Goal: Check status: Check status

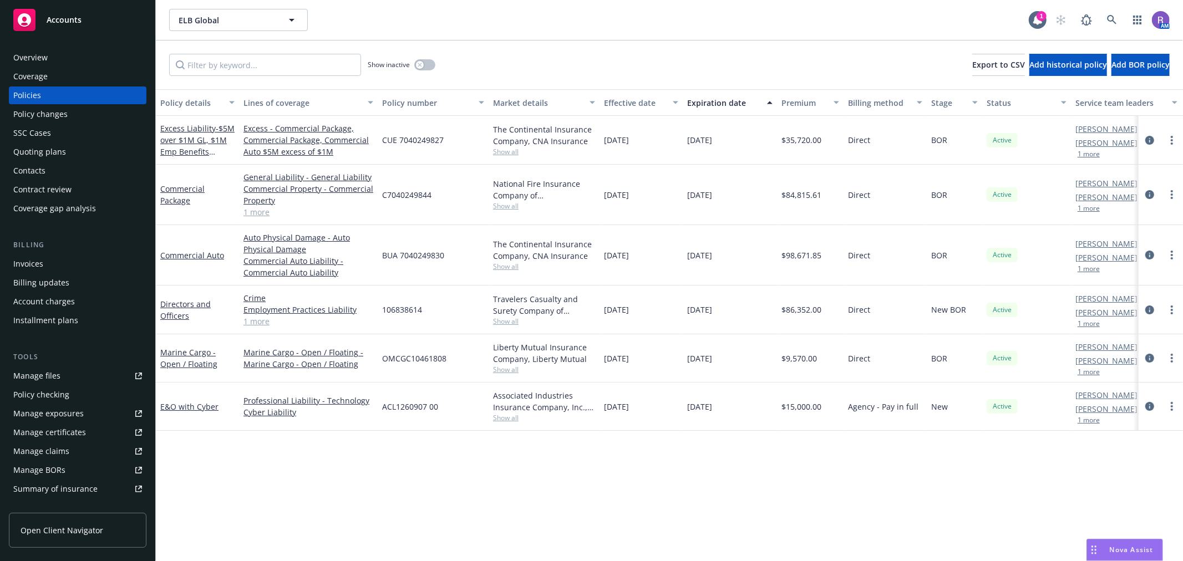
click at [548, 502] on div "Policy details Lines of coverage Policy number Market details Effective date Ex…" at bounding box center [669, 325] width 1027 height 472
